Goal: Navigation & Orientation: Find specific page/section

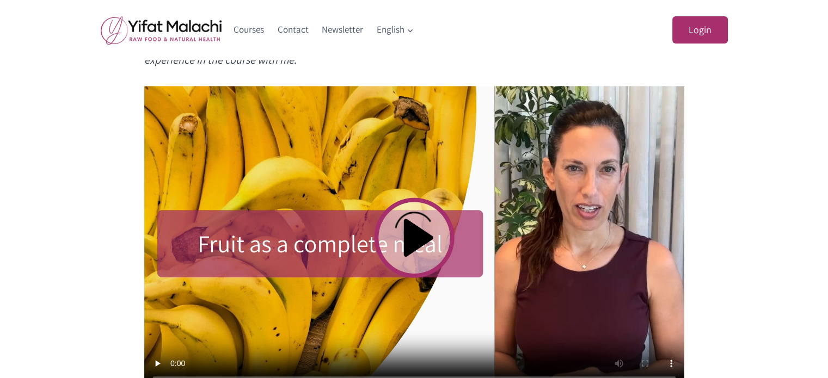
scroll to position [544, 0]
click at [409, 243] on video at bounding box center [414, 237] width 540 height 304
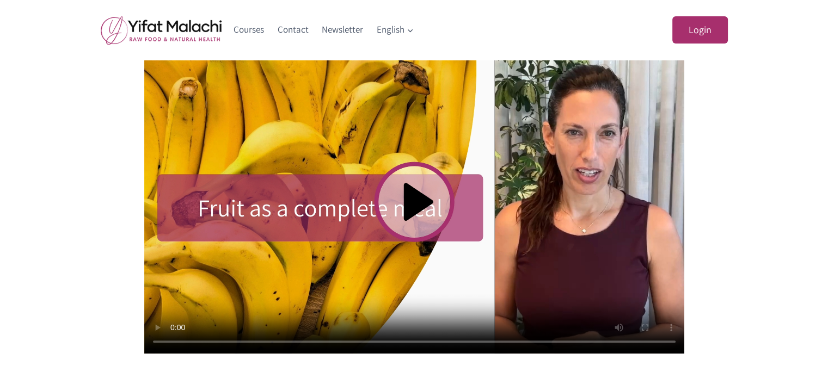
scroll to position [598, 0]
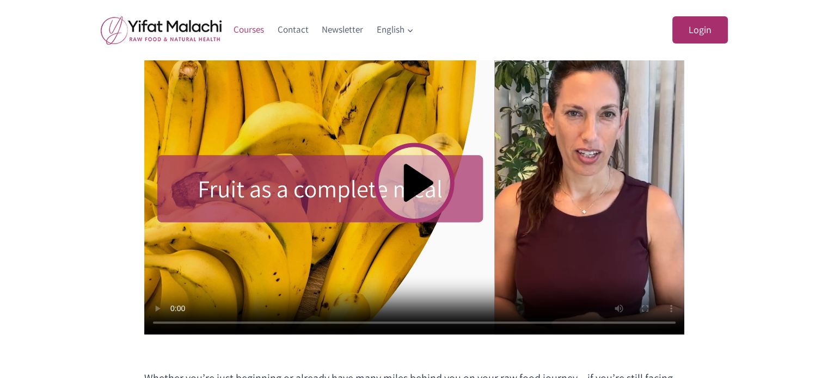
click at [246, 32] on link "Courses" at bounding box center [249, 30] width 44 height 26
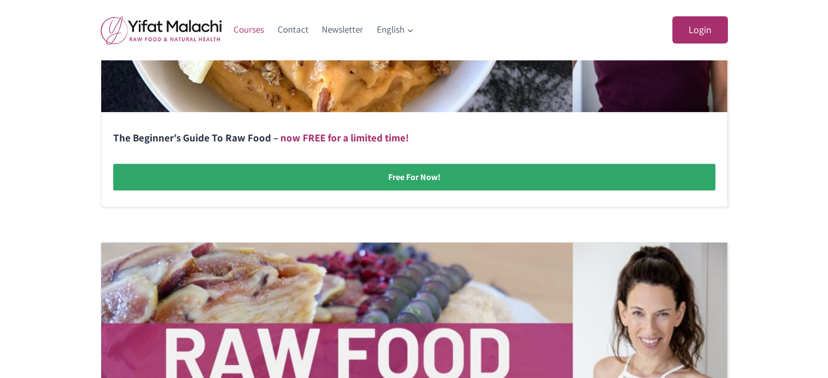
scroll to position [54, 0]
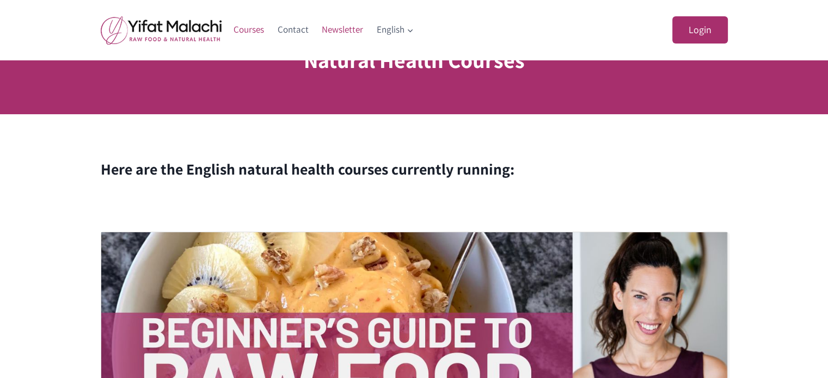
click at [334, 29] on link "Newsletter" at bounding box center [342, 30] width 55 height 26
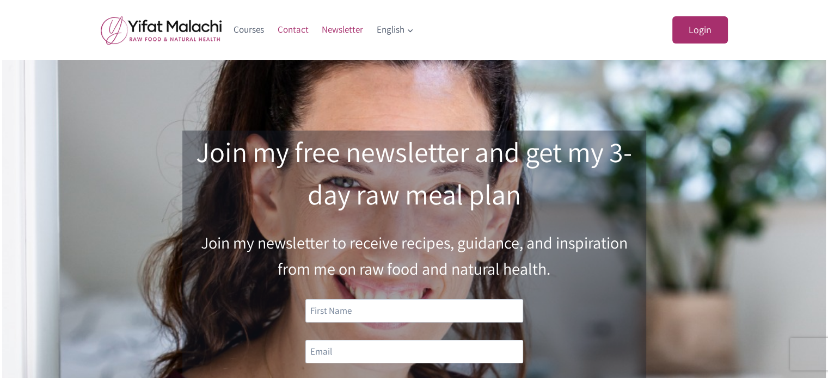
click at [286, 34] on link "Contact" at bounding box center [292, 30] width 45 height 26
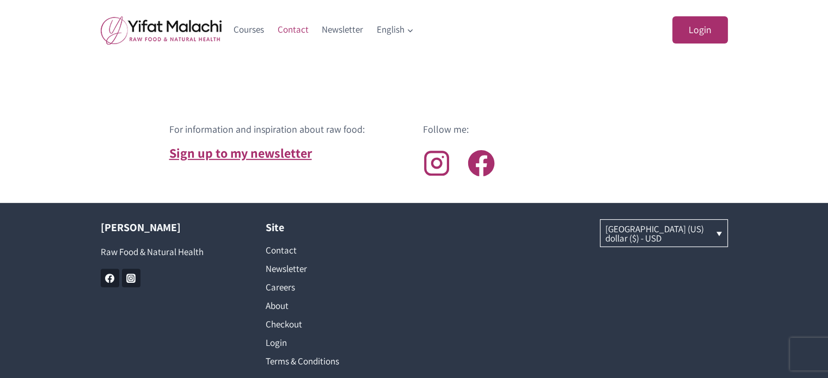
scroll to position [563, 0]
